Goal: Task Accomplishment & Management: Use online tool/utility

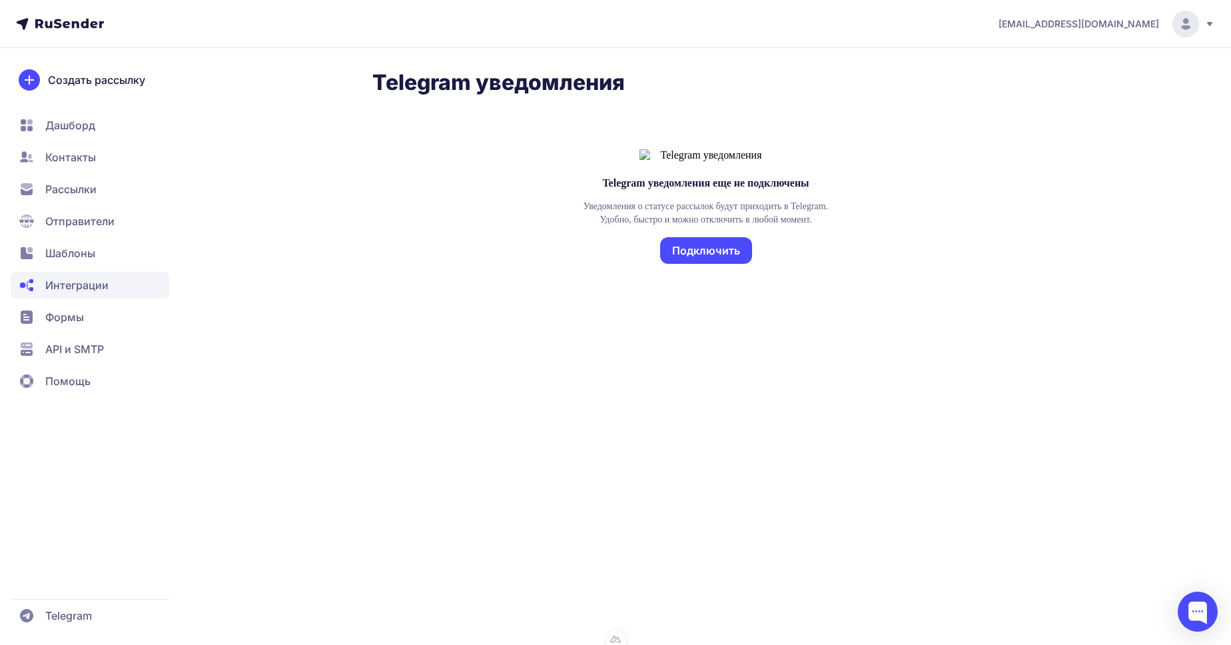
click at [603, 236] on div "Telegram уведомления еще не подключены Уведомления о статусе рассылок будут при…" at bounding box center [705, 217] width 667 height 200
click at [713, 264] on button "Подключить" at bounding box center [706, 250] width 92 height 27
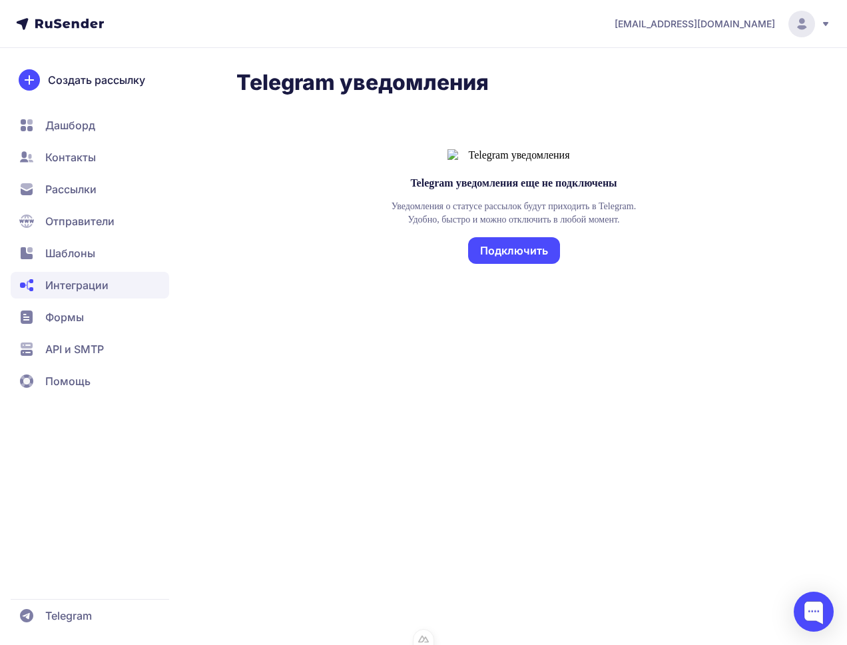
click at [546, 264] on button "Подключить" at bounding box center [514, 250] width 92 height 27
click at [523, 264] on button "Подключить" at bounding box center [514, 250] width 92 height 27
click at [540, 264] on button "Подключить" at bounding box center [514, 250] width 92 height 27
click at [270, 346] on div "Telegram уведомления еще не подключены Уведомления о статусе рассылок будут при…" at bounding box center [513, 231] width 555 height 229
